Goal: Communication & Community: Ask a question

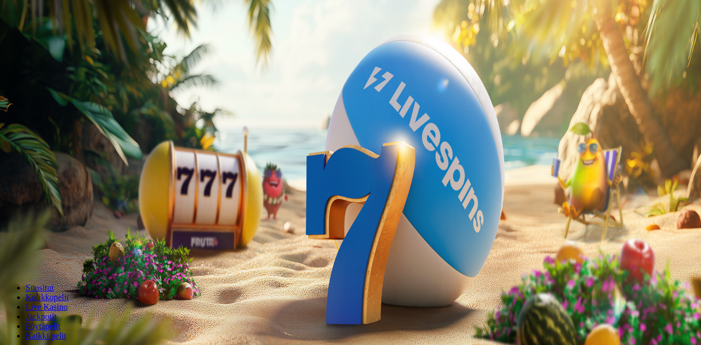
click at [9, 252] on span "minus icon" at bounding box center [9, 252] width 0 height 0
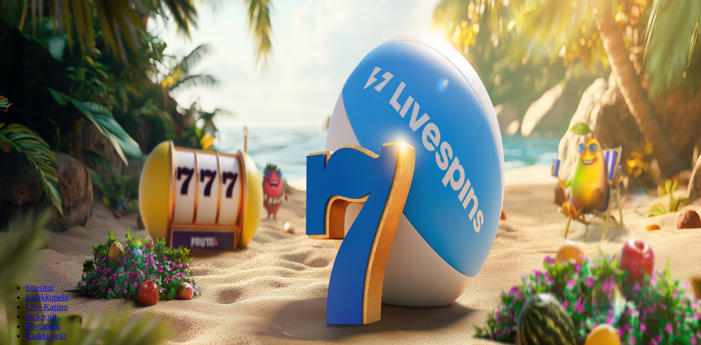
click at [9, 252] on span "minus icon" at bounding box center [9, 252] width 0 height 0
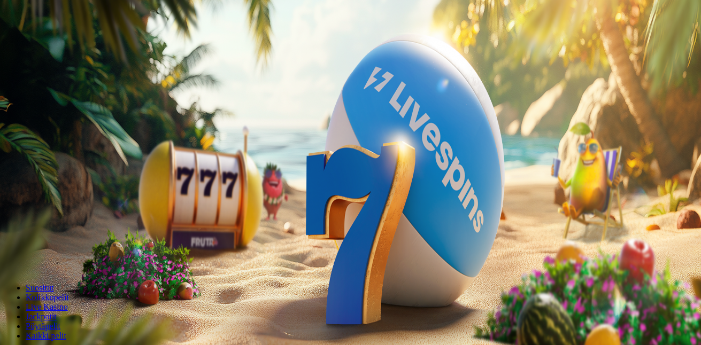
type input "**"
click at [60, 254] on button "Talleta ja pelaa" at bounding box center [32, 259] width 56 height 11
click at [75, 43] on span "Kirjaudu" at bounding box center [74, 39] width 26 height 8
click at [594, 239] on div at bounding box center [351, 239] width 695 height 0
click at [172, 111] on div "200 Ilmaiskierrosta €50 €150 €250 ** € € Talleta ja pelaa 200 kierrätysvapaata …" at bounding box center [350, 187] width 692 height 153
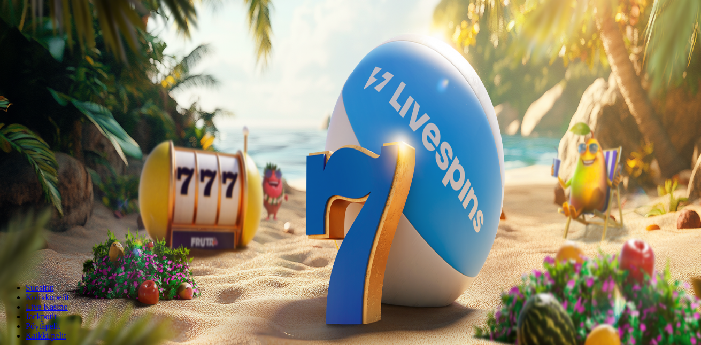
click at [56, 256] on span "Talleta ja pelaa" at bounding box center [33, 260] width 48 height 8
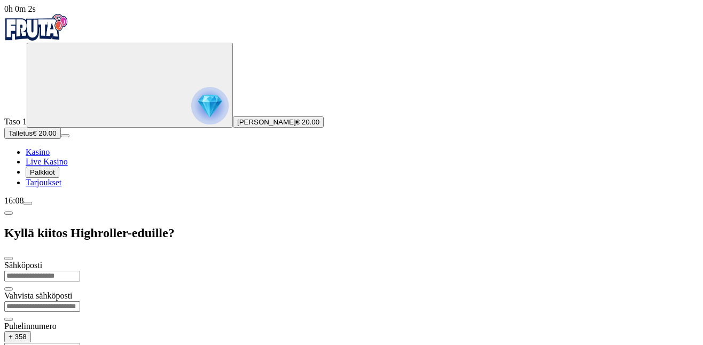
click at [80, 271] on input "email" at bounding box center [42, 276] width 76 height 11
type input "**********"
click at [80, 301] on input "email" at bounding box center [42, 306] width 76 height 11
type input "**********"
click at [80, 343] on input "text" at bounding box center [42, 348] width 76 height 11
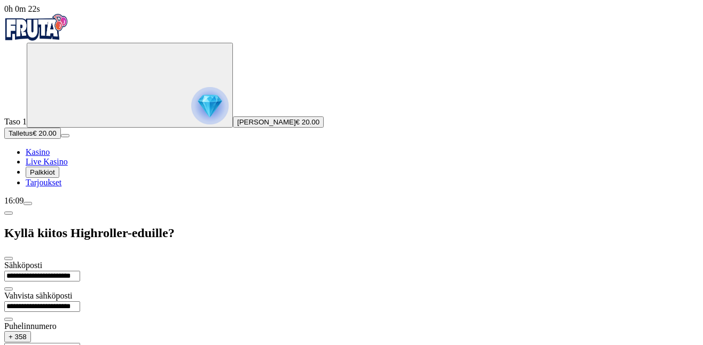
type input "**********"
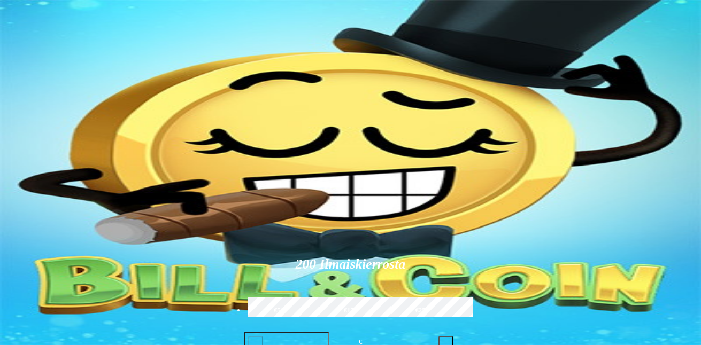
click at [28, 204] on span "menu icon" at bounding box center [28, 204] width 0 height 0
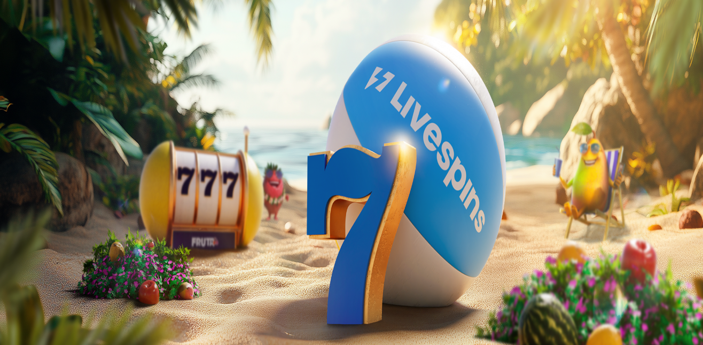
click at [9, 259] on span "close icon" at bounding box center [9, 259] width 0 height 0
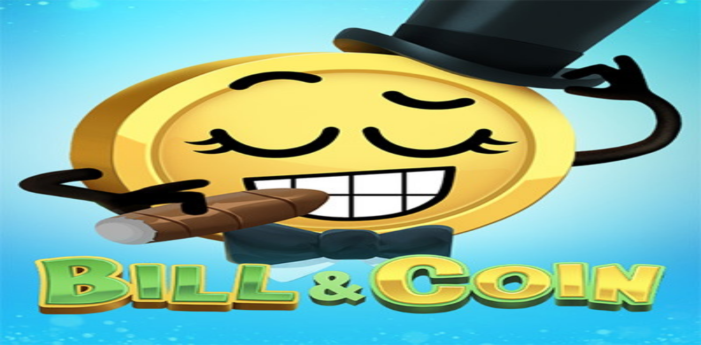
click at [59, 187] on span "Tarjoukset" at bounding box center [44, 182] width 36 height 9
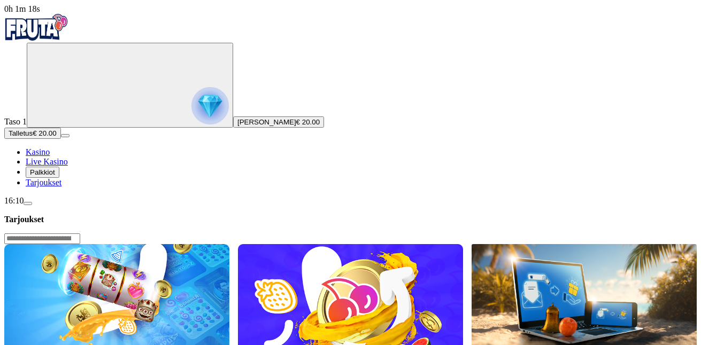
click at [229, 244] on img at bounding box center [116, 296] width 225 height 105
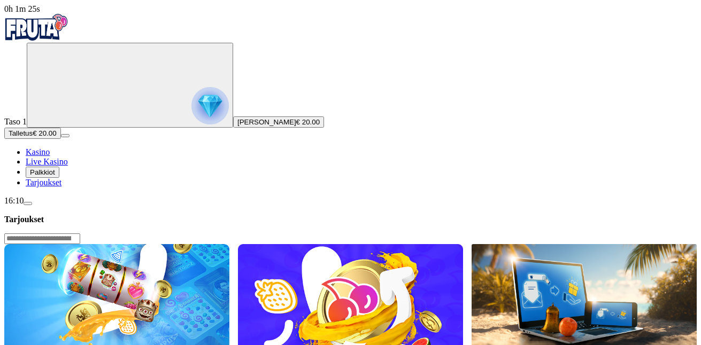
drag, startPoint x: 241, startPoint y: 210, endPoint x: 248, endPoint y: 211, distance: 7.6
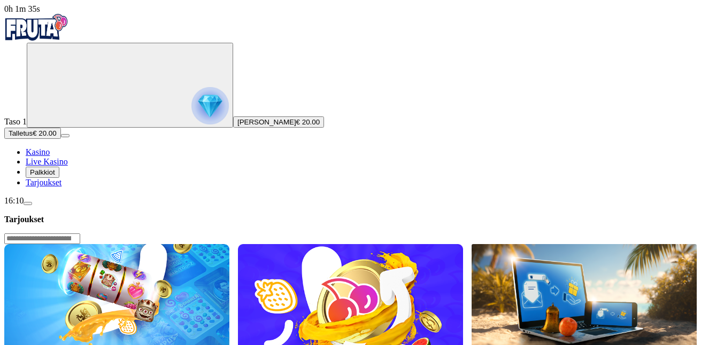
click at [237, 126] on span "[PERSON_NAME]" at bounding box center [266, 122] width 59 height 8
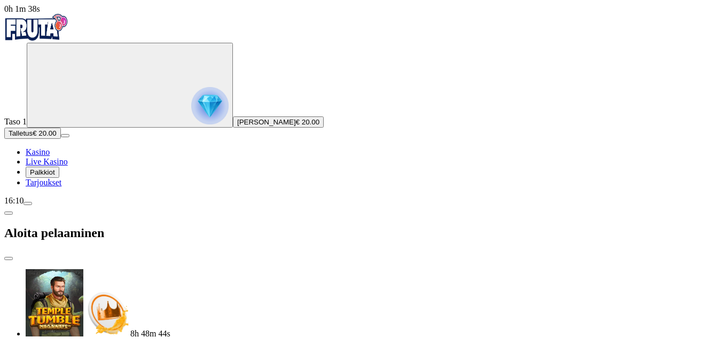
click at [55, 176] on span "Palkkiot" at bounding box center [42, 172] width 25 height 8
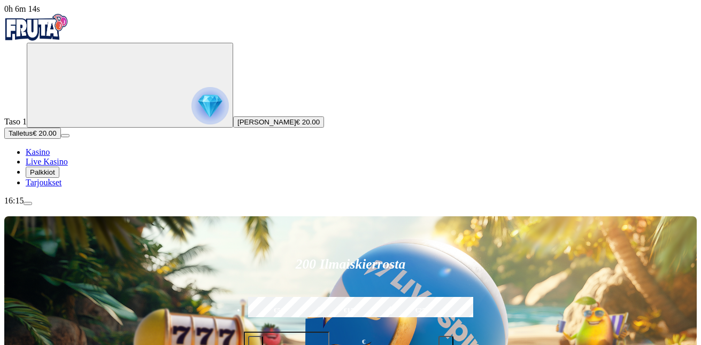
click at [55, 176] on span "Palkkiot" at bounding box center [42, 172] width 25 height 8
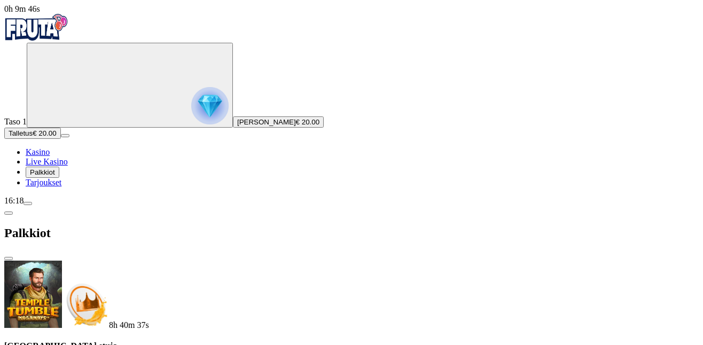
click at [9, 259] on span "close icon" at bounding box center [9, 259] width 0 height 0
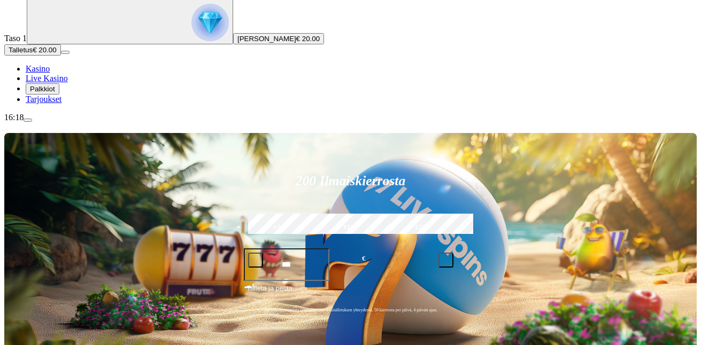
scroll to position [160, 0]
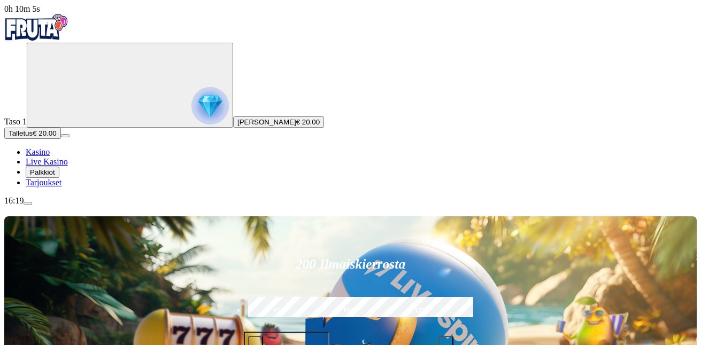
click at [59, 178] on button "Palkkiot" at bounding box center [43, 172] width 34 height 11
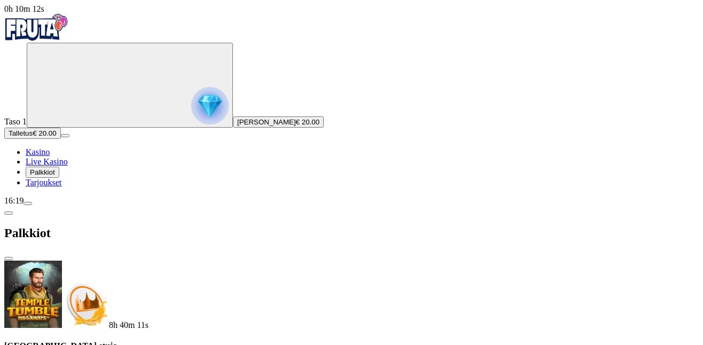
click at [9, 259] on span "close icon" at bounding box center [9, 259] width 0 height 0
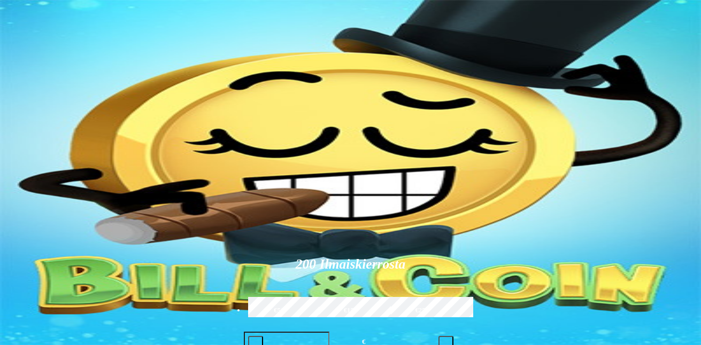
scroll to position [160, 0]
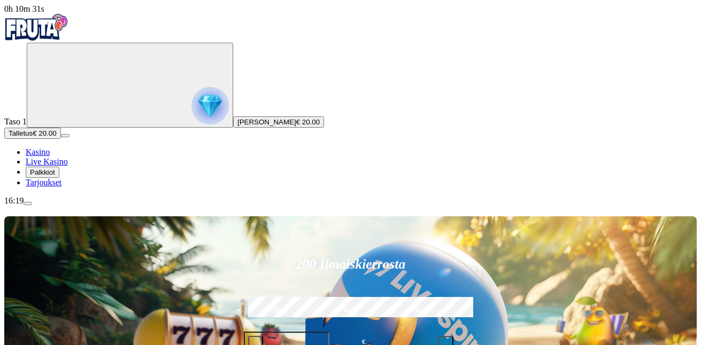
click at [28, 204] on span "menu icon" at bounding box center [28, 204] width 0 height 0
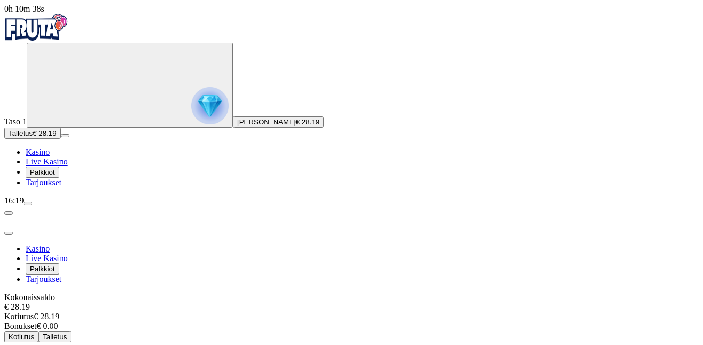
scroll to position [36, 0]
click at [237, 126] on span "[PERSON_NAME]" at bounding box center [266, 122] width 59 height 8
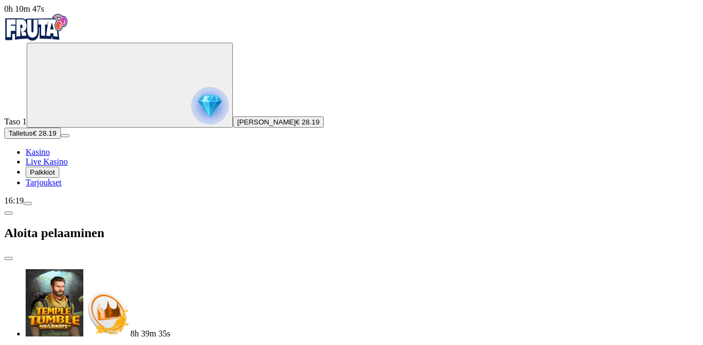
click at [76, 104] on circle "Primary" at bounding box center [111, 84] width 109 height 109
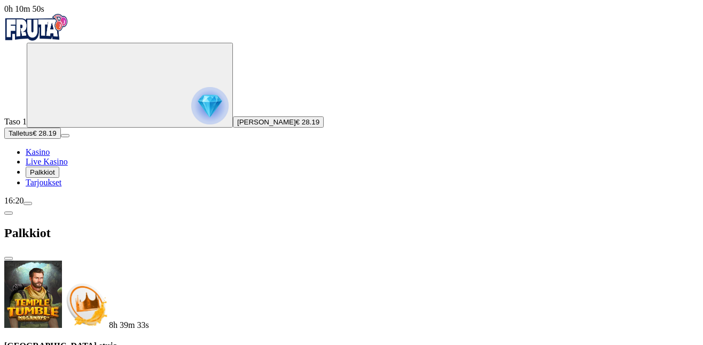
click at [9, 213] on span "chevron-left icon" at bounding box center [9, 213] width 0 height 0
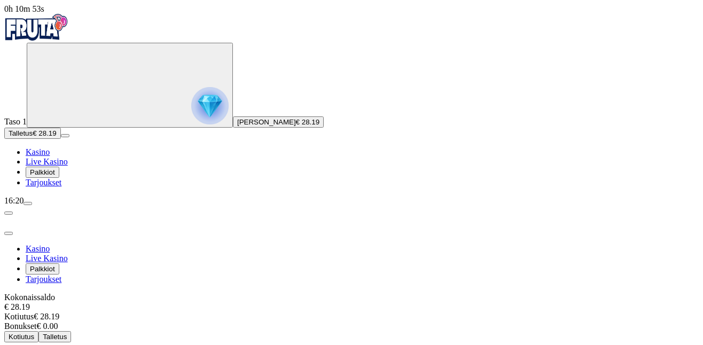
click at [9, 234] on span "close icon" at bounding box center [9, 234] width 0 height 0
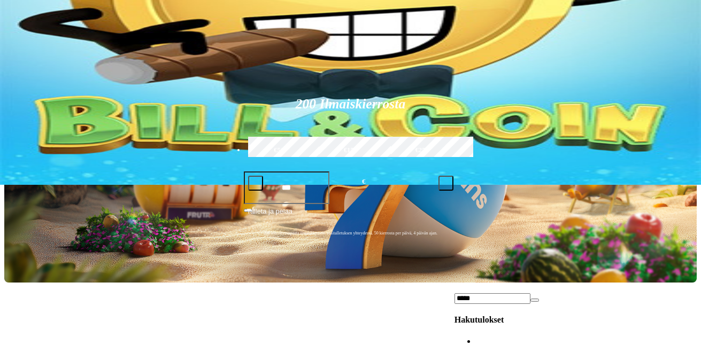
type input "*****"
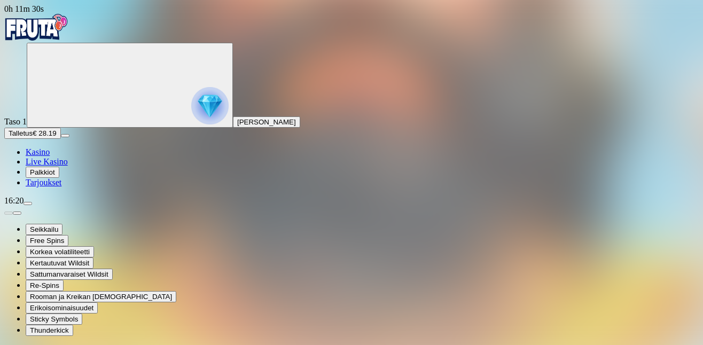
click at [59, 290] on span "Re-Spins" at bounding box center [44, 286] width 29 height 8
drag, startPoint x: 494, startPoint y: 287, endPoint x: 514, endPoint y: 279, distance: 20.6
click at [191, 125] on img "Primary" at bounding box center [209, 105] width 37 height 37
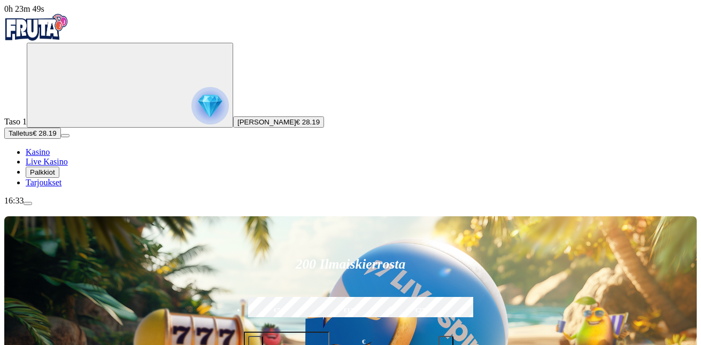
click at [191, 125] on img "Primary" at bounding box center [209, 105] width 37 height 37
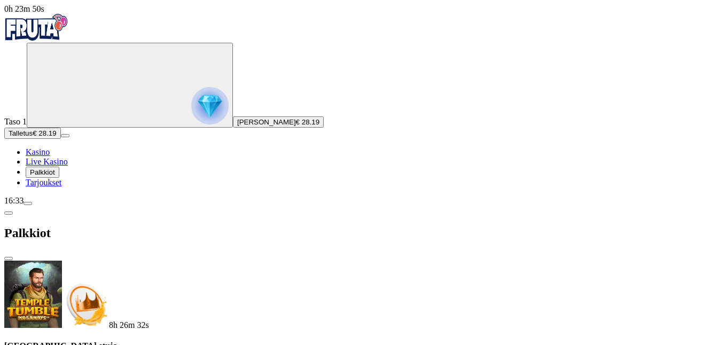
scroll to position [126, 0]
drag, startPoint x: 165, startPoint y: 294, endPoint x: 159, endPoint y: 300, distance: 8.3
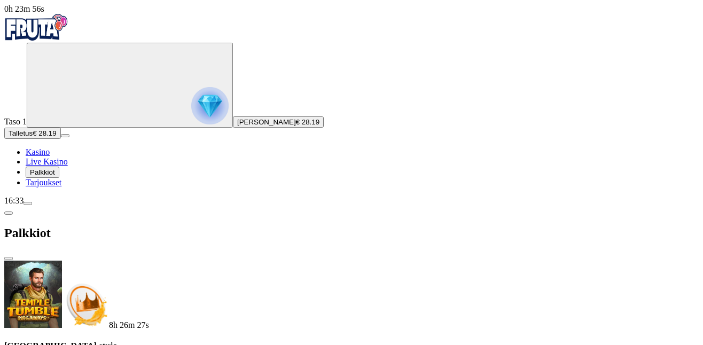
drag, startPoint x: 458, startPoint y: 269, endPoint x: 435, endPoint y: 268, distance: 23.5
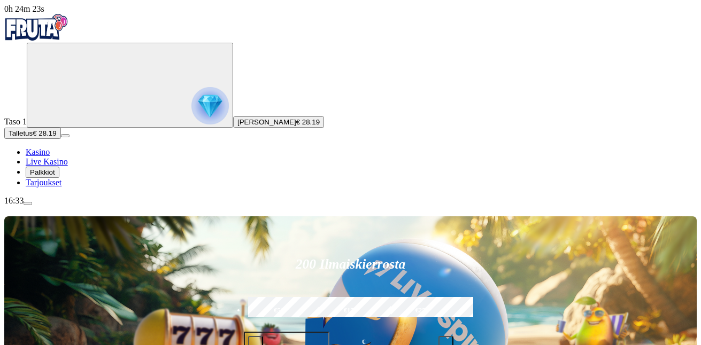
click at [28, 204] on span "menu icon" at bounding box center [28, 204] width 0 height 0
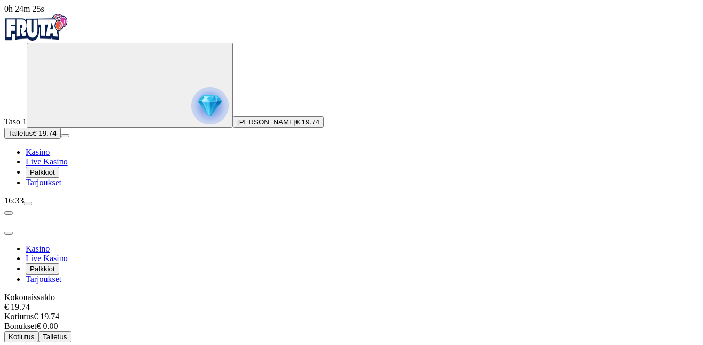
scroll to position [36, 0]
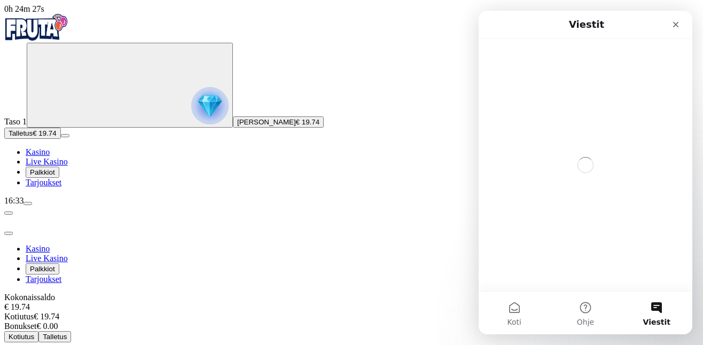
scroll to position [0, 0]
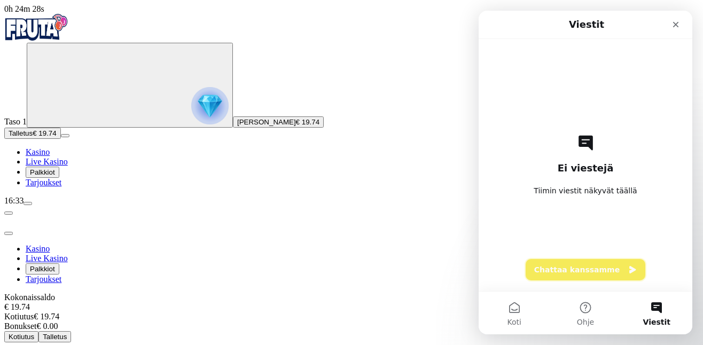
click at [575, 269] on button "Chattaa kanssamme" at bounding box center [586, 269] width 120 height 21
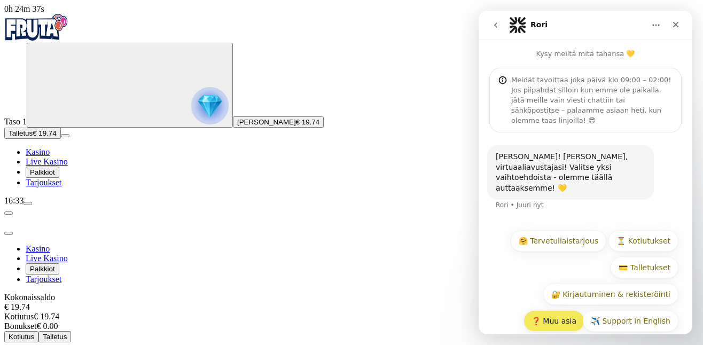
click at [560, 312] on button "❓ Muu asia" at bounding box center [554, 321] width 61 height 21
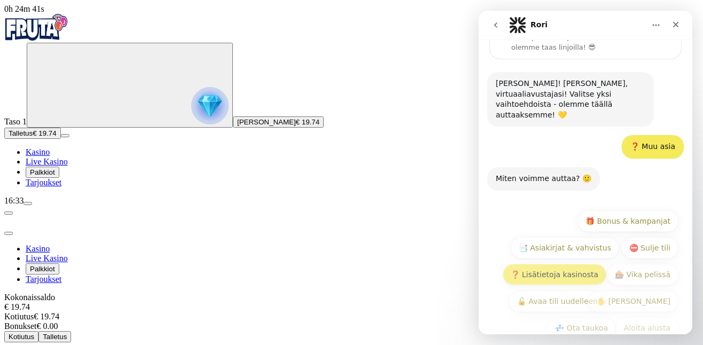
scroll to position [74, 0]
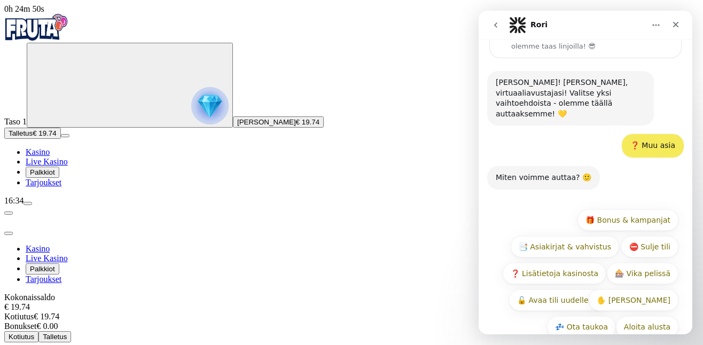
click at [574, 175] on div "Miten voimme auttaa? 🙂 Rori • Juuri nyt" at bounding box center [586, 184] width 197 height 36
click at [632, 210] on button "🎁 Bonus & kampanjat" at bounding box center [628, 220] width 101 height 21
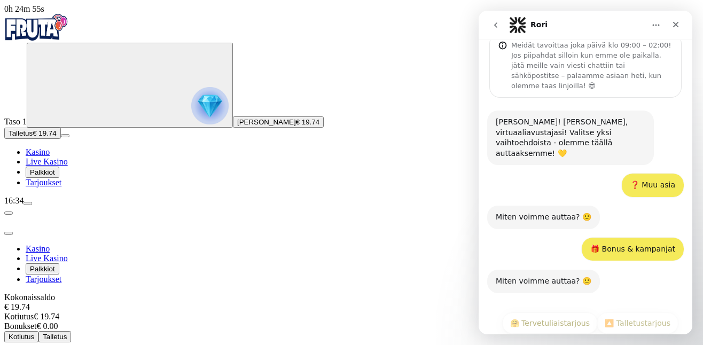
scroll to position [58, 0]
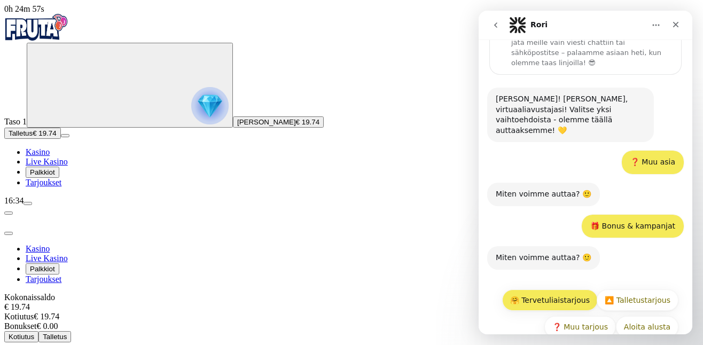
click at [571, 290] on button "🤗 Tervetuliaistarjous" at bounding box center [550, 300] width 96 height 21
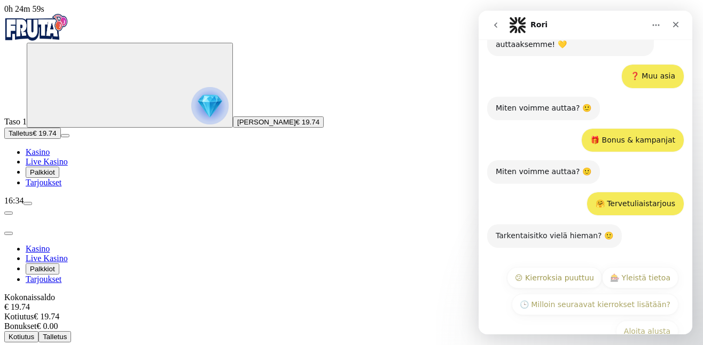
scroll to position [148, 0]
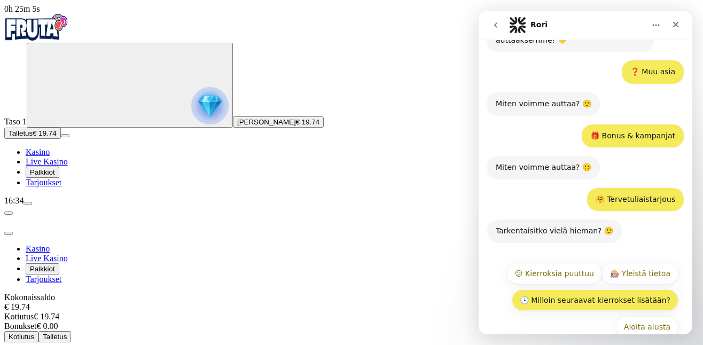
click at [624, 290] on button "🕒 Milloin seuraavat kierrokset lisätään?" at bounding box center [595, 300] width 167 height 21
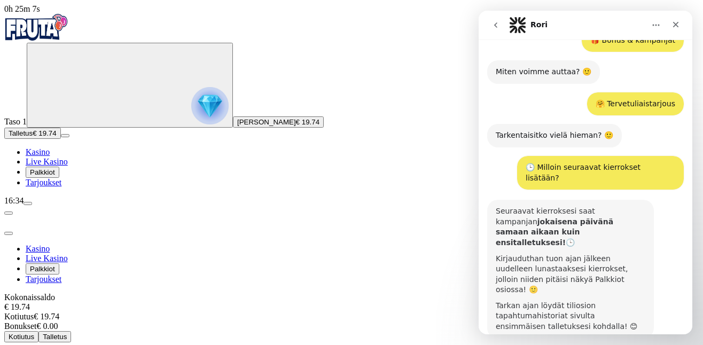
scroll to position [306, 0]
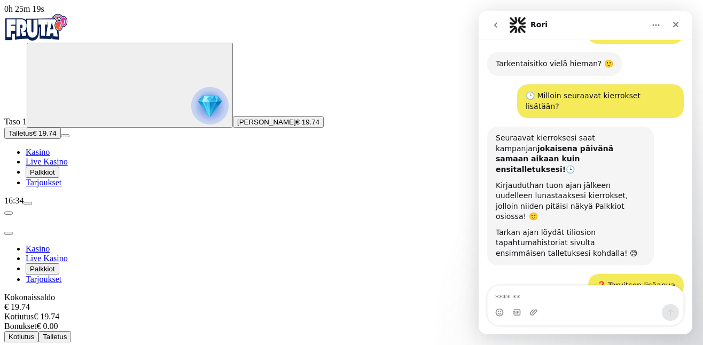
scroll to position [329, 0]
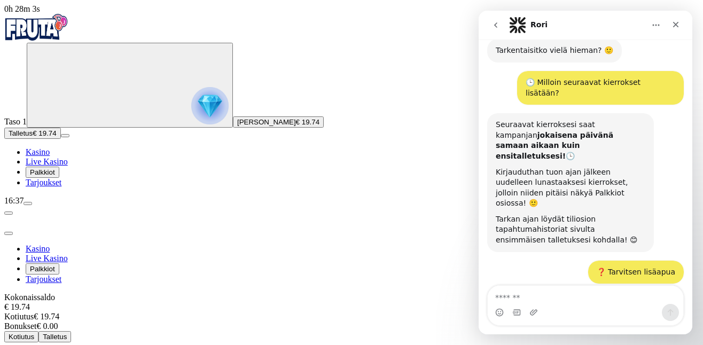
click at [584, 299] on textarea "Viesti…" at bounding box center [586, 295] width 196 height 18
type textarea "**********"
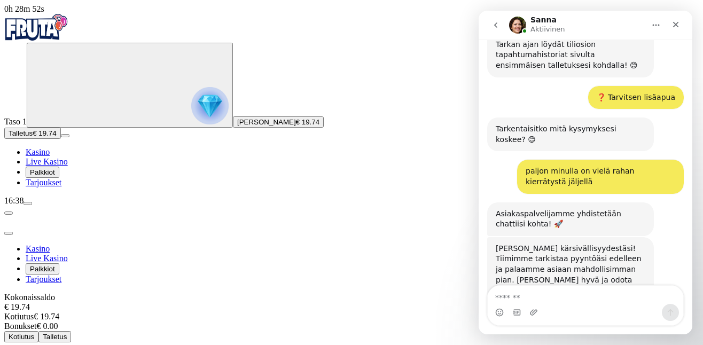
scroll to position [501, 0]
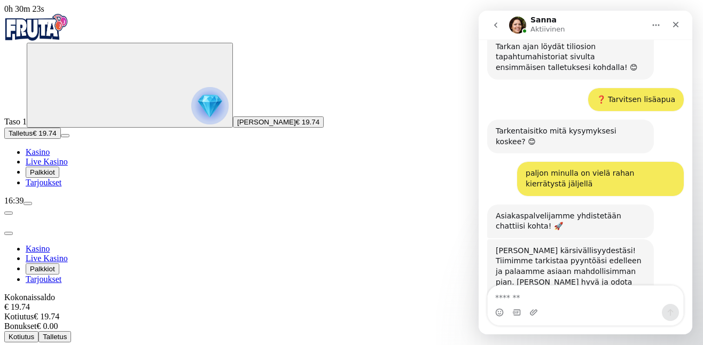
click at [560, 306] on div "Intercom messenger" at bounding box center [586, 312] width 196 height 17
click at [561, 295] on textarea "Viesti…" at bounding box center [586, 295] width 196 height 18
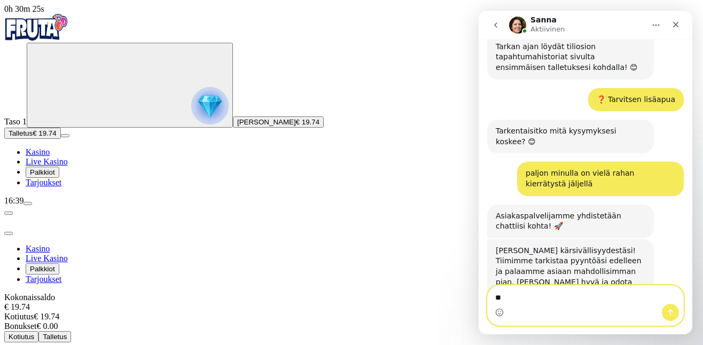
type textarea "***"
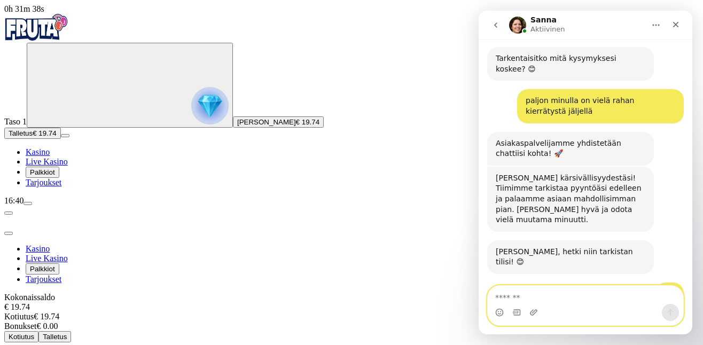
scroll to position [586, 0]
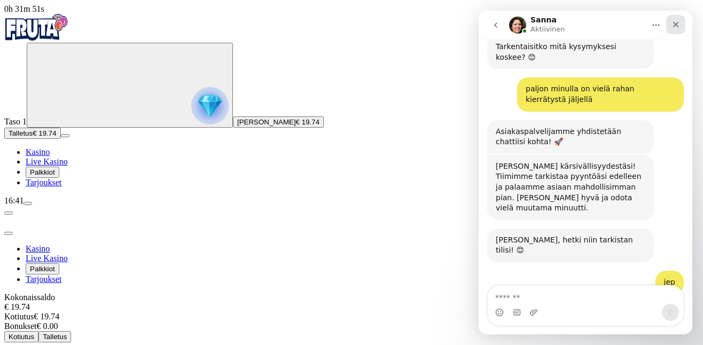
click at [677, 24] on icon "Sulje" at bounding box center [677, 25] width 6 height 6
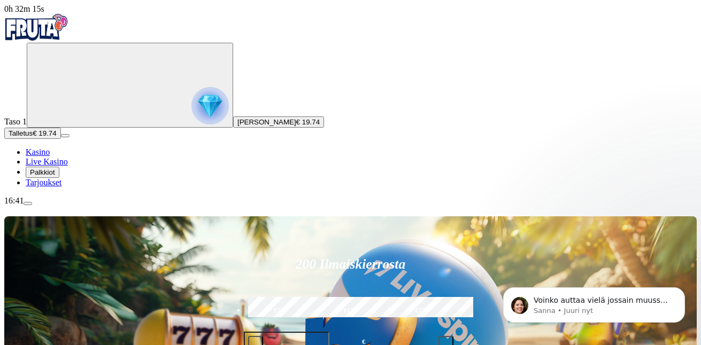
scroll to position [610, 0]
click at [581, 310] on p "Sanna • Juuri nyt" at bounding box center [603, 311] width 138 height 10
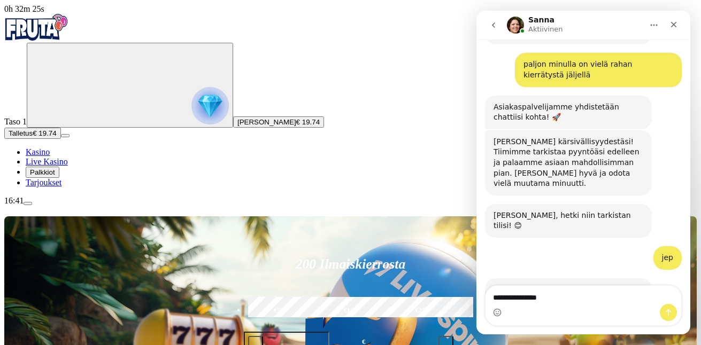
type textarea "**********"
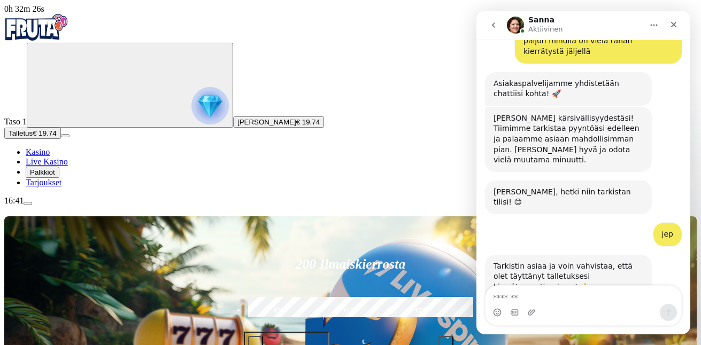
scroll to position [642, 0]
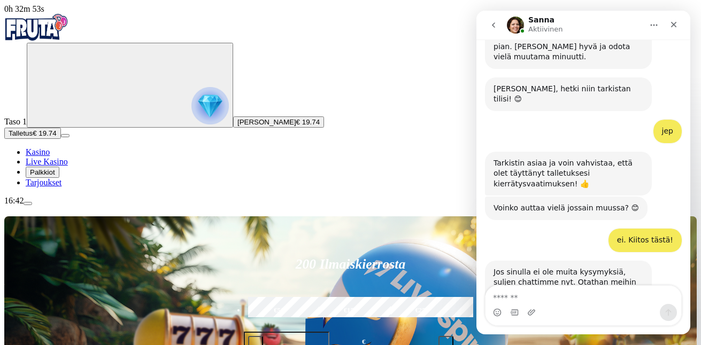
scroll to position [731, 0]
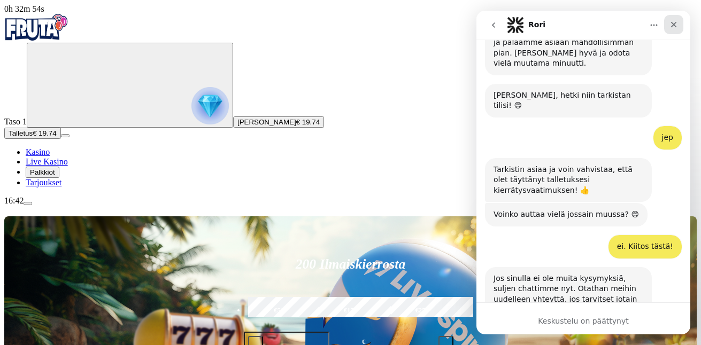
drag, startPoint x: 677, startPoint y: 23, endPoint x: 1147, endPoint y: 41, distance: 470.2
click at [677, 23] on icon "Sulje" at bounding box center [673, 24] width 9 height 9
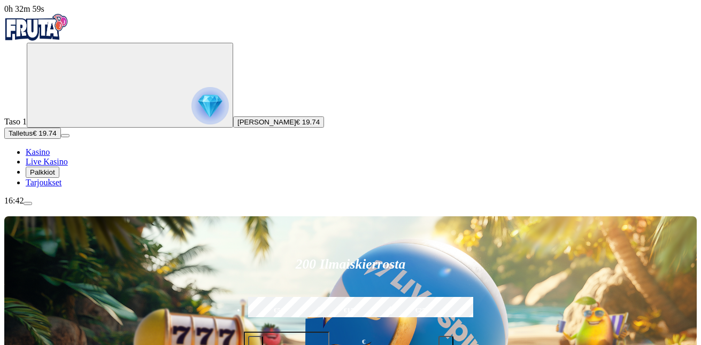
scroll to position [842, 0]
